Goal: Task Accomplishment & Management: Use online tool/utility

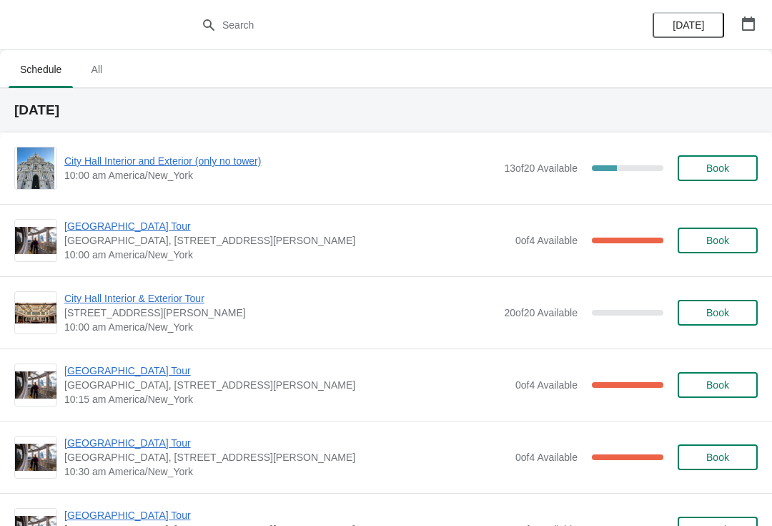
click at [147, 230] on span "[GEOGRAPHIC_DATA] Tour" at bounding box center [286, 226] width 444 height 14
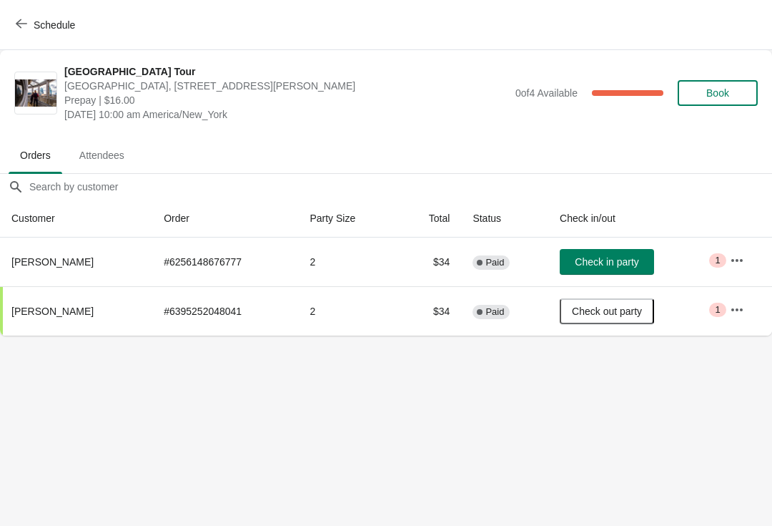
click at [21, 29] on span "button" at bounding box center [21, 25] width 11 height 14
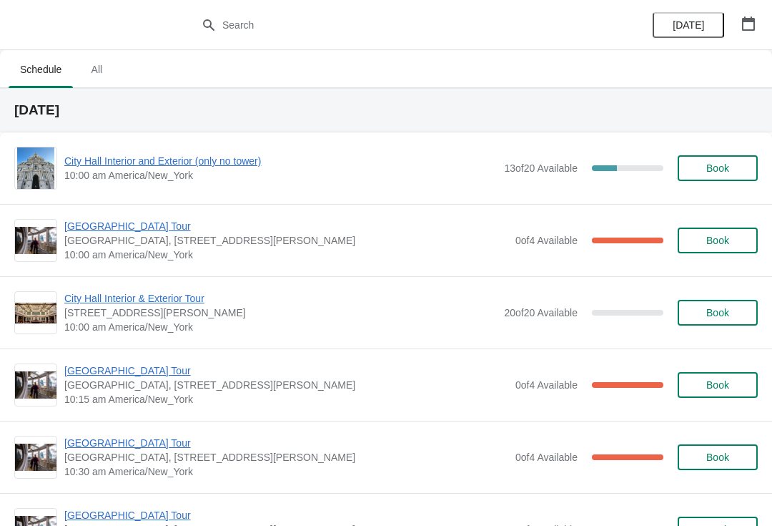
click at [98, 166] on span "City Hall Interior and Exterior (only no tower)" at bounding box center [280, 161] width 433 height 14
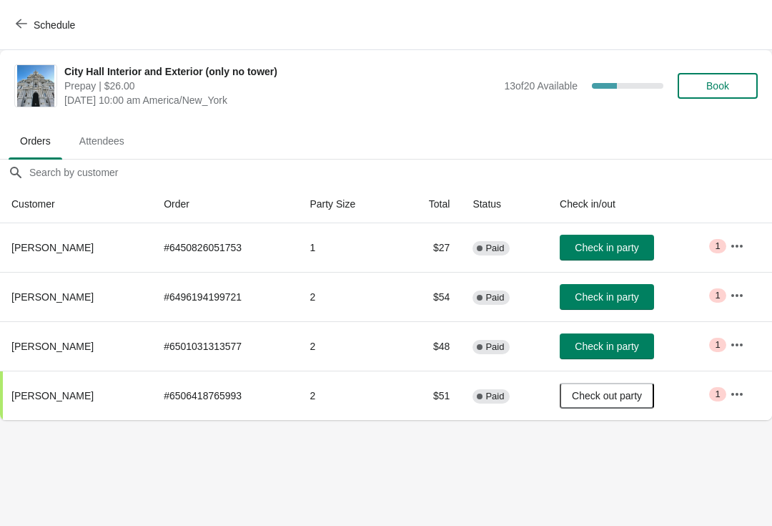
click at [634, 345] on span "Check in party" at bounding box center [607, 345] width 64 height 11
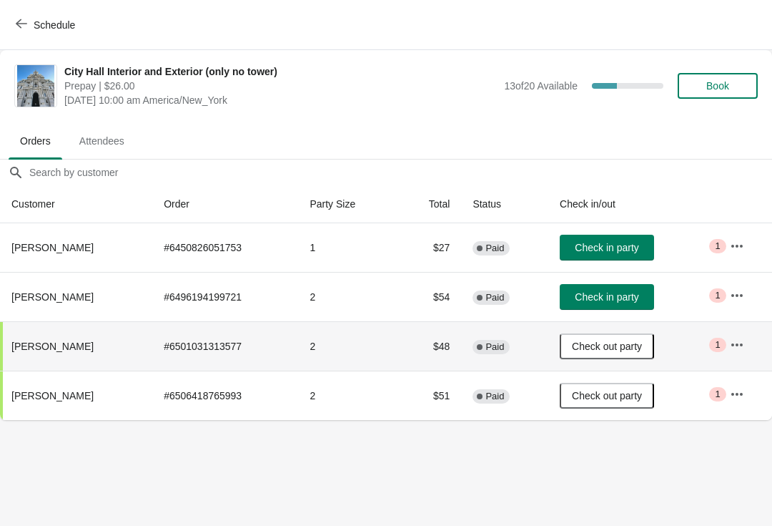
click at [636, 302] on span "Check in party" at bounding box center [607, 296] width 64 height 11
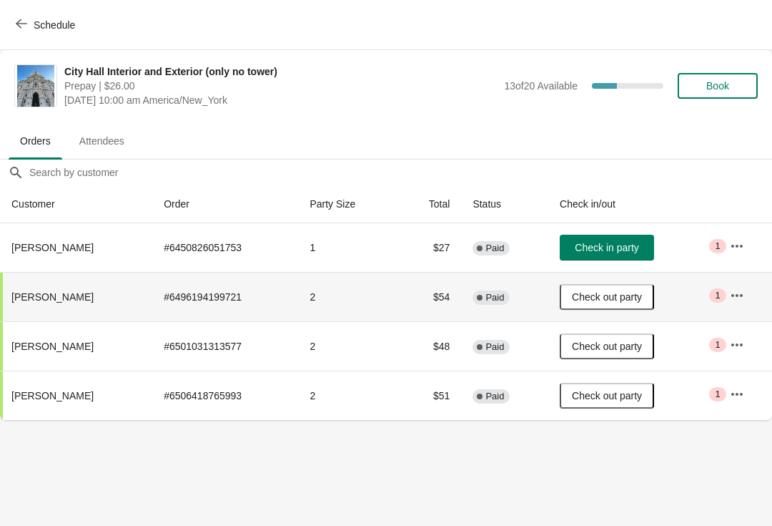
click at [21, 26] on icon "button" at bounding box center [21, 23] width 11 height 11
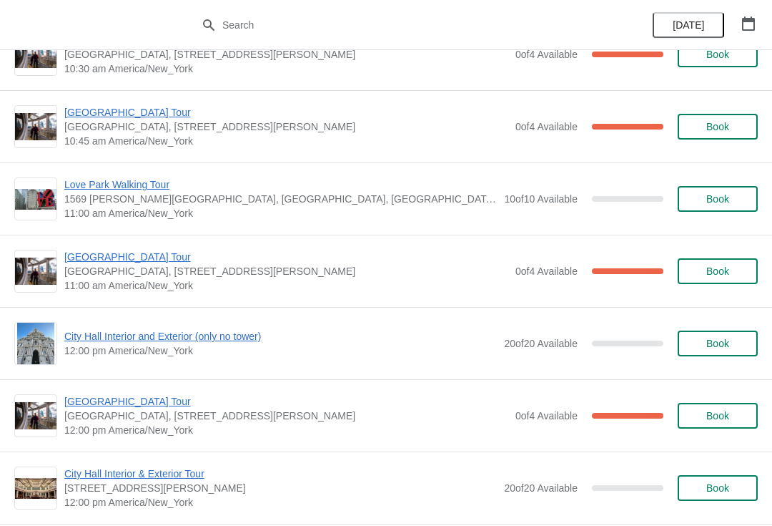
scroll to position [400, 0]
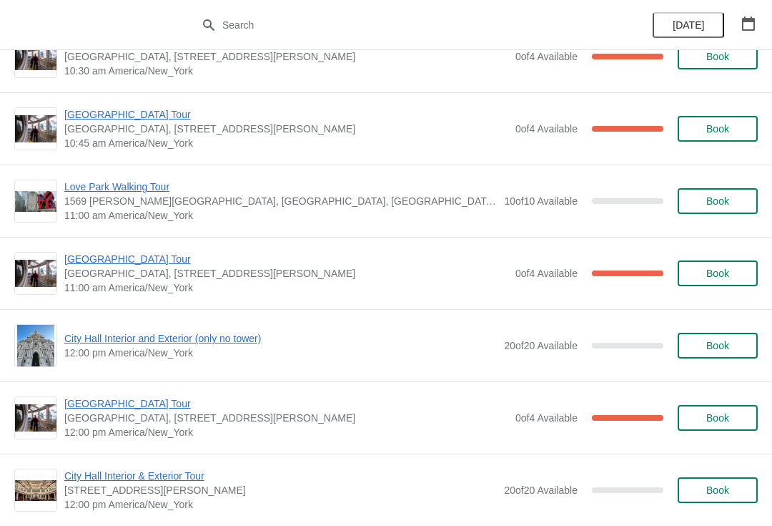
click at [87, 264] on span "[GEOGRAPHIC_DATA] Tour" at bounding box center [286, 259] width 444 height 14
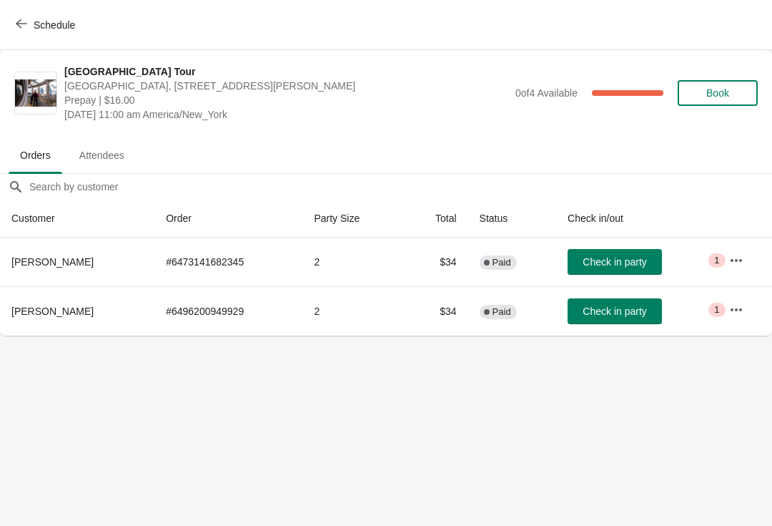
click at [634, 314] on span "Check in party" at bounding box center [615, 310] width 64 height 11
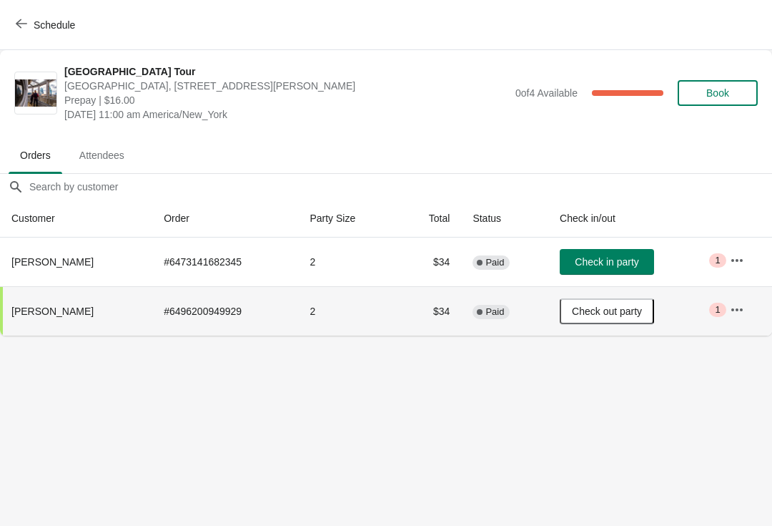
click at [13, 31] on button "Schedule" at bounding box center [46, 25] width 79 height 26
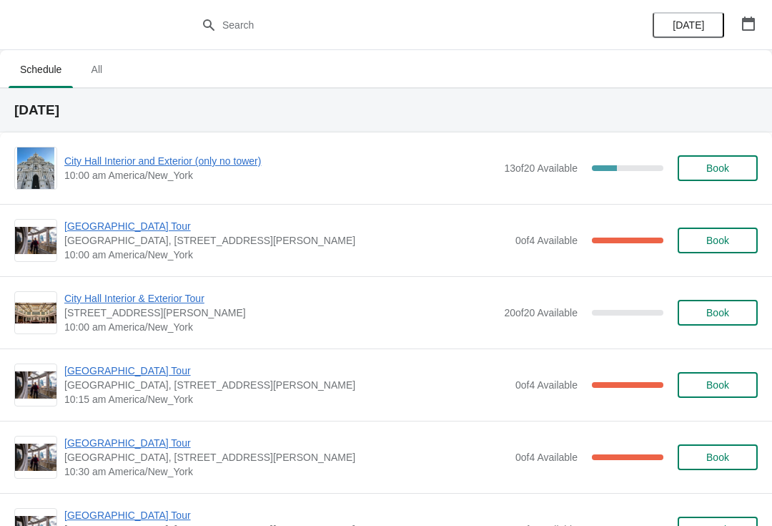
click at [89, 377] on span "[GEOGRAPHIC_DATA] Tour" at bounding box center [286, 370] width 444 height 14
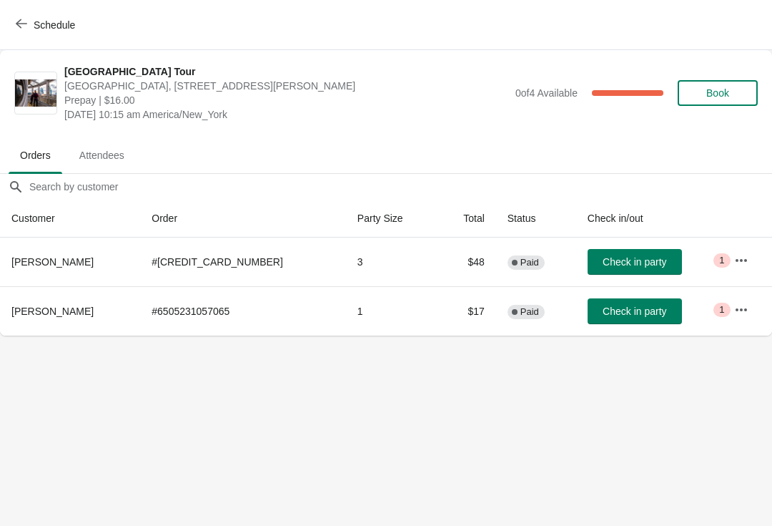
click at [631, 265] on span "Check in party" at bounding box center [635, 261] width 64 height 11
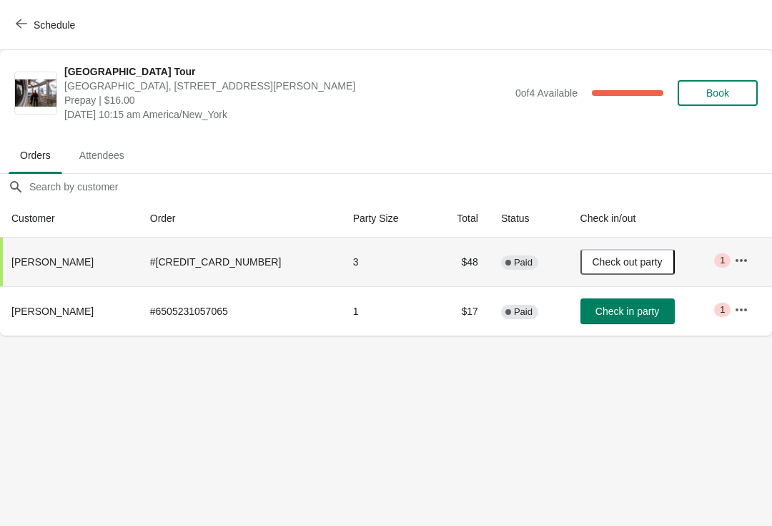
click at [23, 27] on icon "button" at bounding box center [21, 23] width 11 height 11
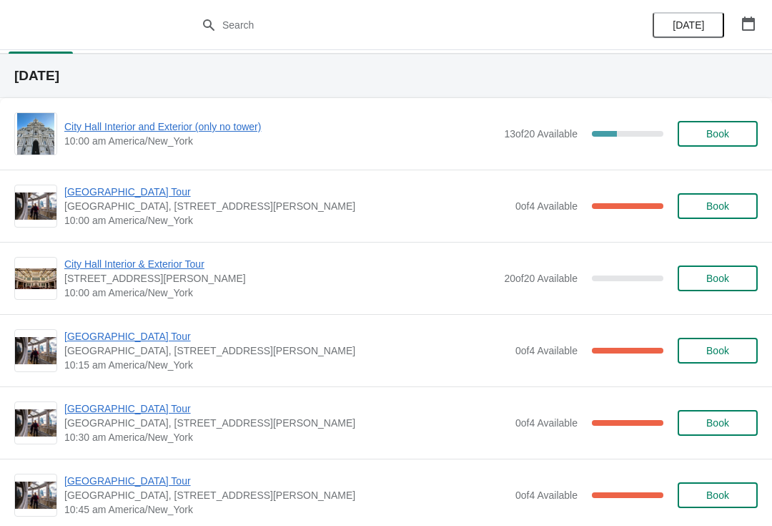
scroll to position [36, 0]
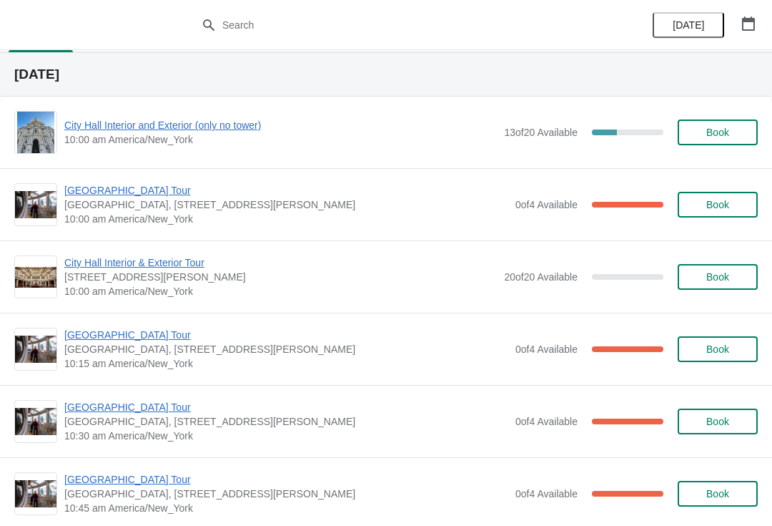
click at [104, 209] on span "[GEOGRAPHIC_DATA], [STREET_ADDRESS][PERSON_NAME]" at bounding box center [286, 204] width 444 height 14
click at [120, 193] on span "[GEOGRAPHIC_DATA] Tour" at bounding box center [286, 190] width 444 height 14
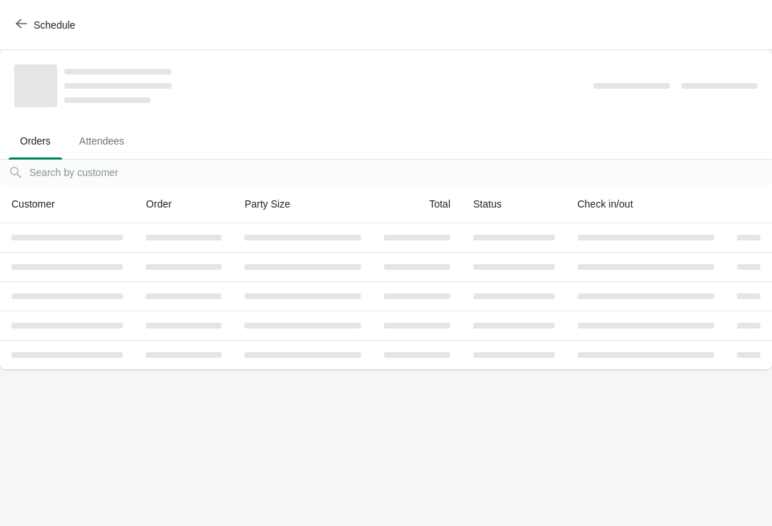
scroll to position [0, 0]
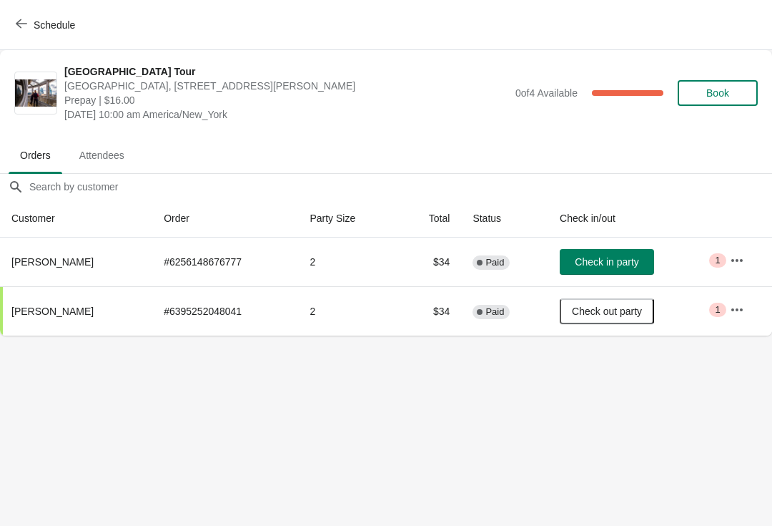
click at [22, 36] on button "Schedule" at bounding box center [46, 25] width 79 height 26
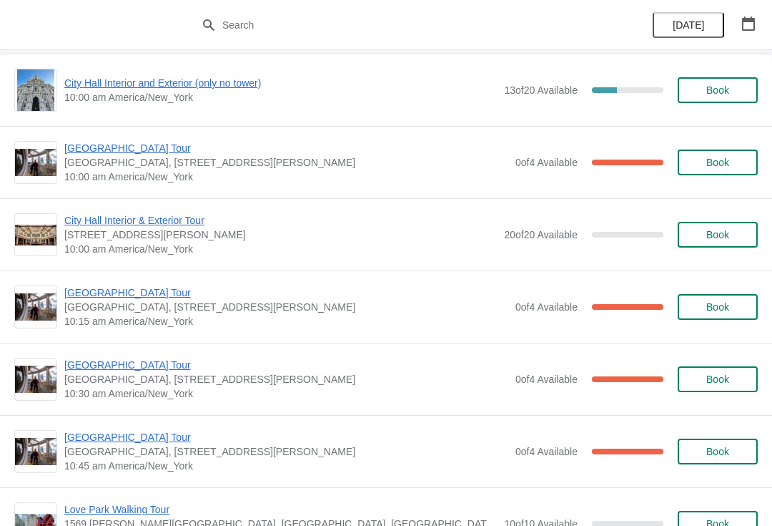
scroll to position [80, 0]
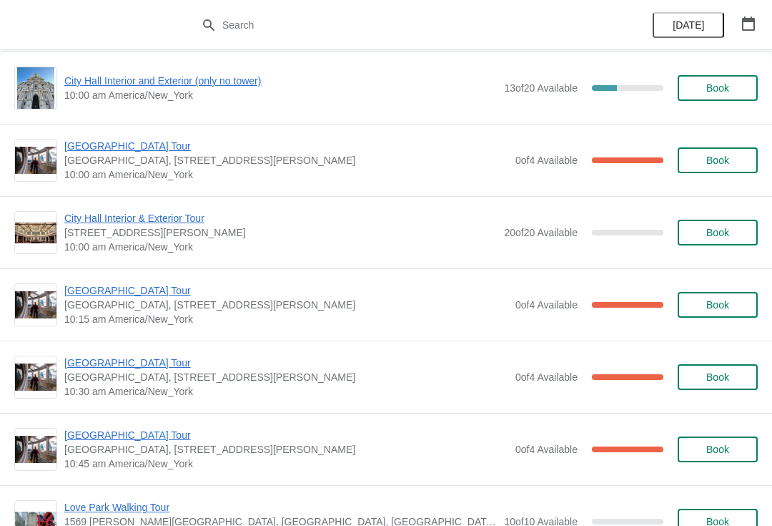
click at [146, 292] on span "[GEOGRAPHIC_DATA] Tour" at bounding box center [286, 290] width 444 height 14
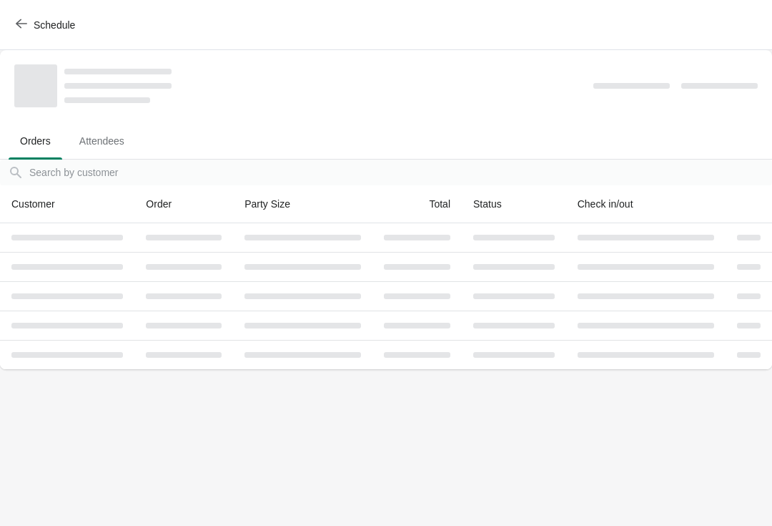
scroll to position [0, 0]
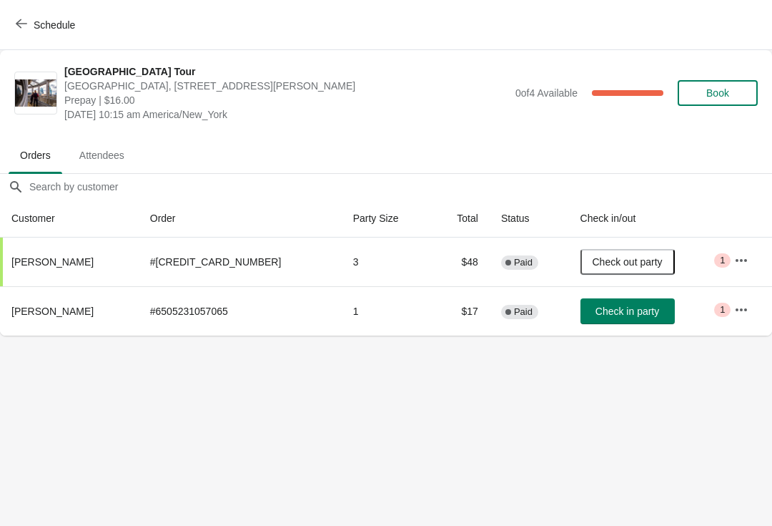
click at [21, 35] on button "Schedule" at bounding box center [46, 25] width 79 height 26
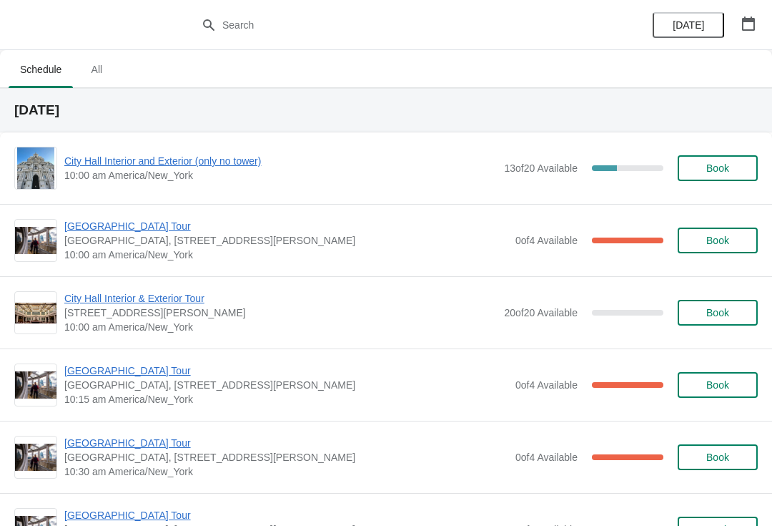
click at [227, 159] on span "City Hall Interior and Exterior (only no tower)" at bounding box center [280, 161] width 433 height 14
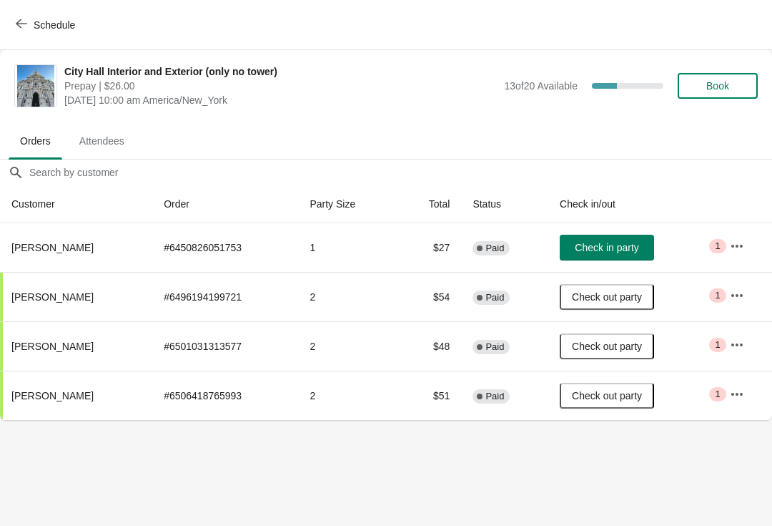
click at [11, 34] on button "Schedule" at bounding box center [46, 25] width 79 height 26
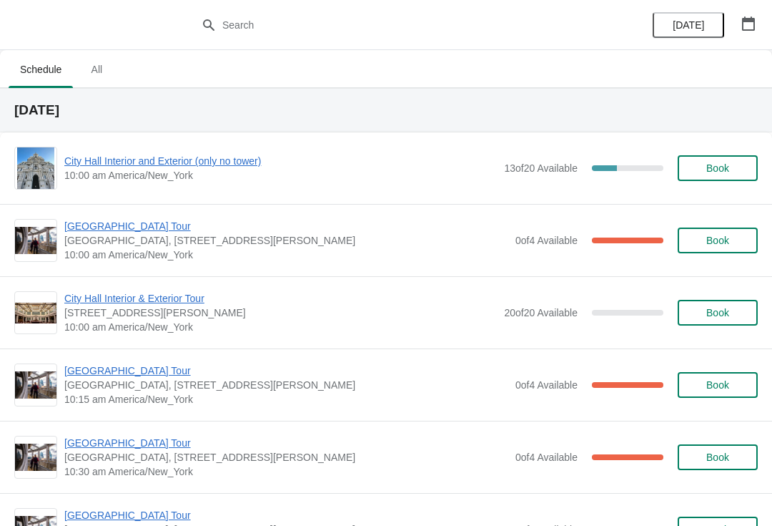
click at [117, 232] on span "[GEOGRAPHIC_DATA] Tour" at bounding box center [286, 226] width 444 height 14
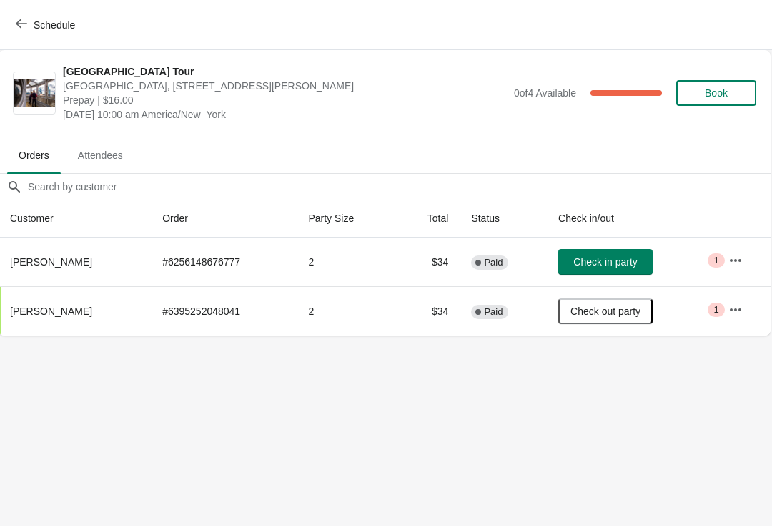
scroll to position [0, 1]
click at [613, 269] on button "Check in party" at bounding box center [606, 262] width 94 height 26
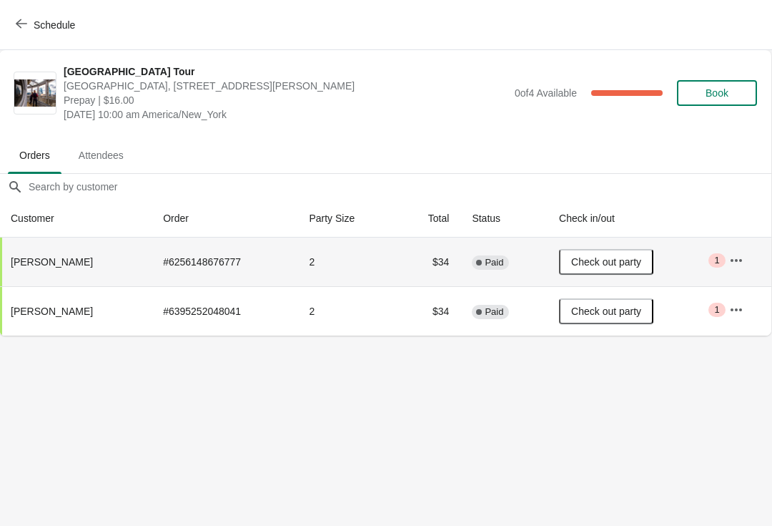
click at [19, 15] on button "Schedule" at bounding box center [46, 25] width 79 height 26
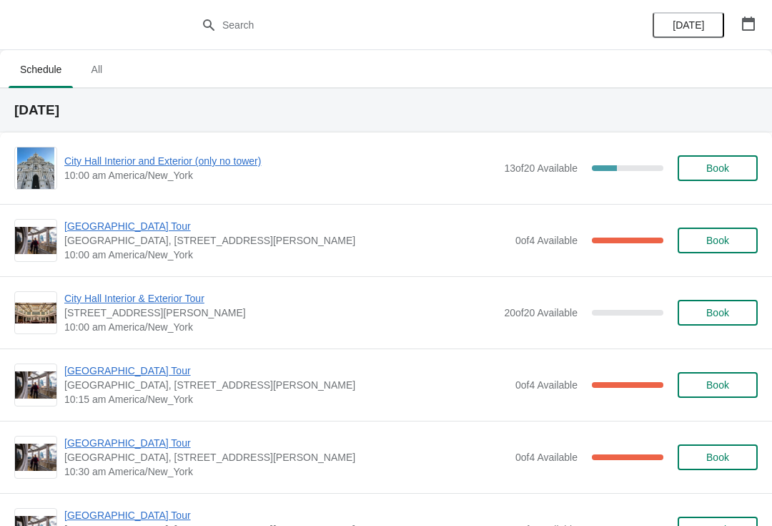
click at [93, 167] on span "City Hall Interior and Exterior (only no tower)" at bounding box center [280, 161] width 433 height 14
